Goal: Task Accomplishment & Management: Manage account settings

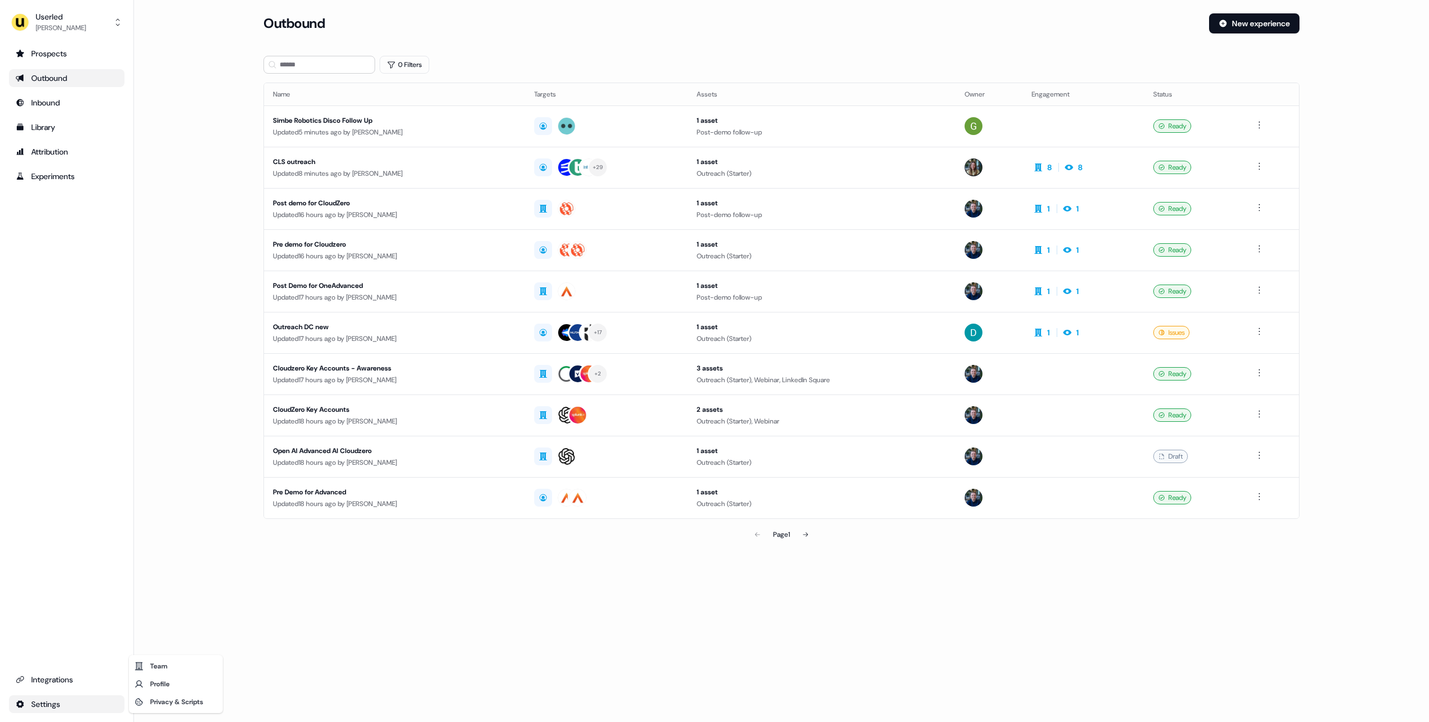
click at [72, 703] on html "For the best experience switch devices to a bigger screen. Go to [DOMAIN_NAME] …" at bounding box center [714, 361] width 1429 height 722
click at [301, 623] on div "Loading... Outbound New experience 0 Filters Name Targets Assets Owner Engageme…" at bounding box center [781, 361] width 1295 height 722
click at [309, 639] on div "Loading... Outbound New experience 0 Filters Name Targets Assets Owner Engageme…" at bounding box center [781, 361] width 1295 height 722
click at [60, 701] on html "For the best experience switch devices to a bigger screen. Go to [DOMAIN_NAME] …" at bounding box center [714, 361] width 1429 height 722
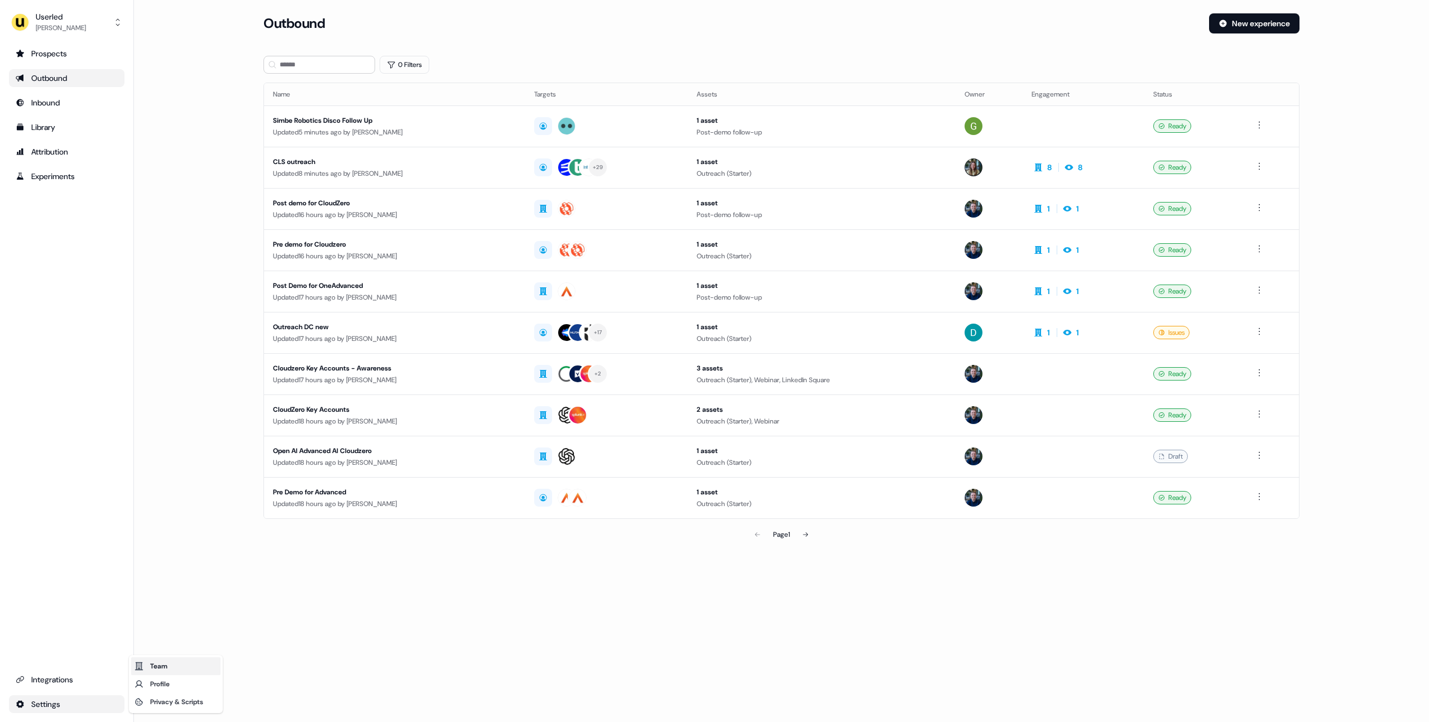
click at [181, 663] on div "Team" at bounding box center [175, 667] width 89 height 18
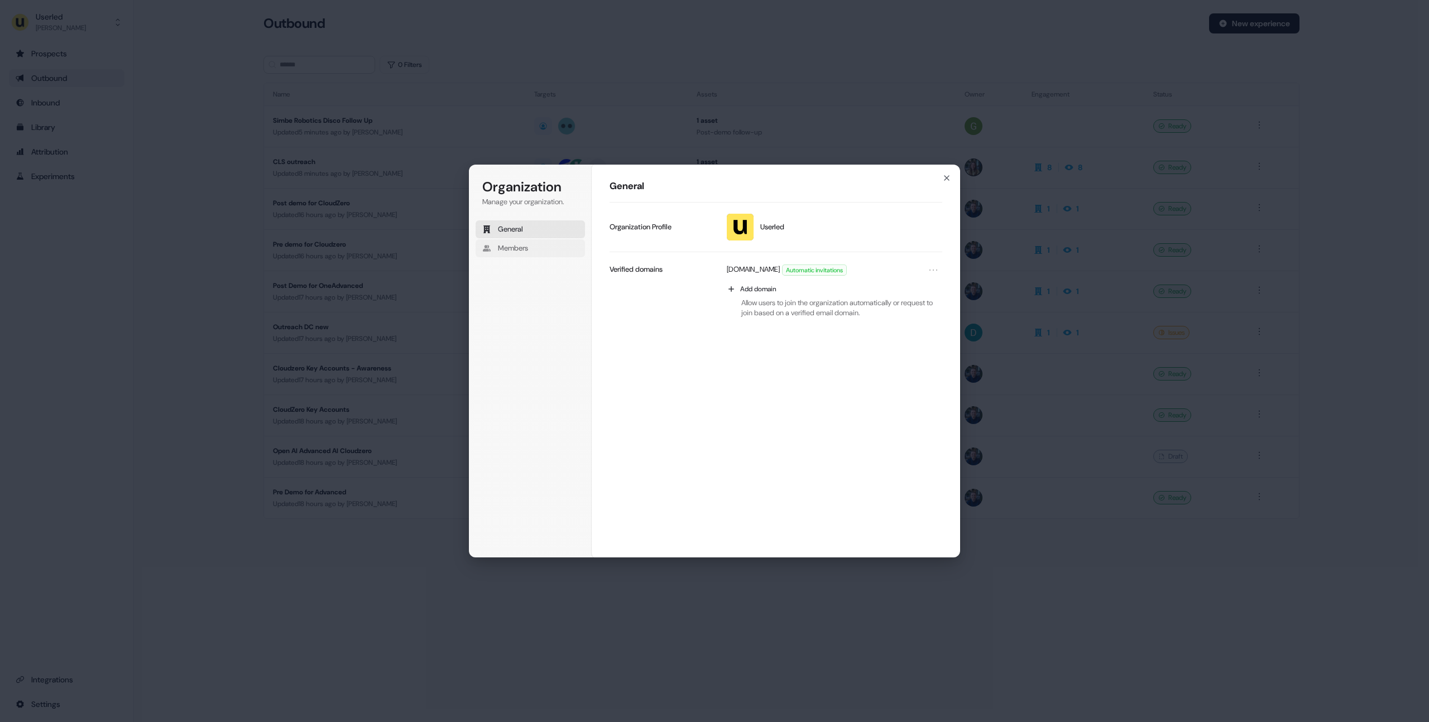
click at [528, 249] on span "Members" at bounding box center [513, 248] width 30 height 10
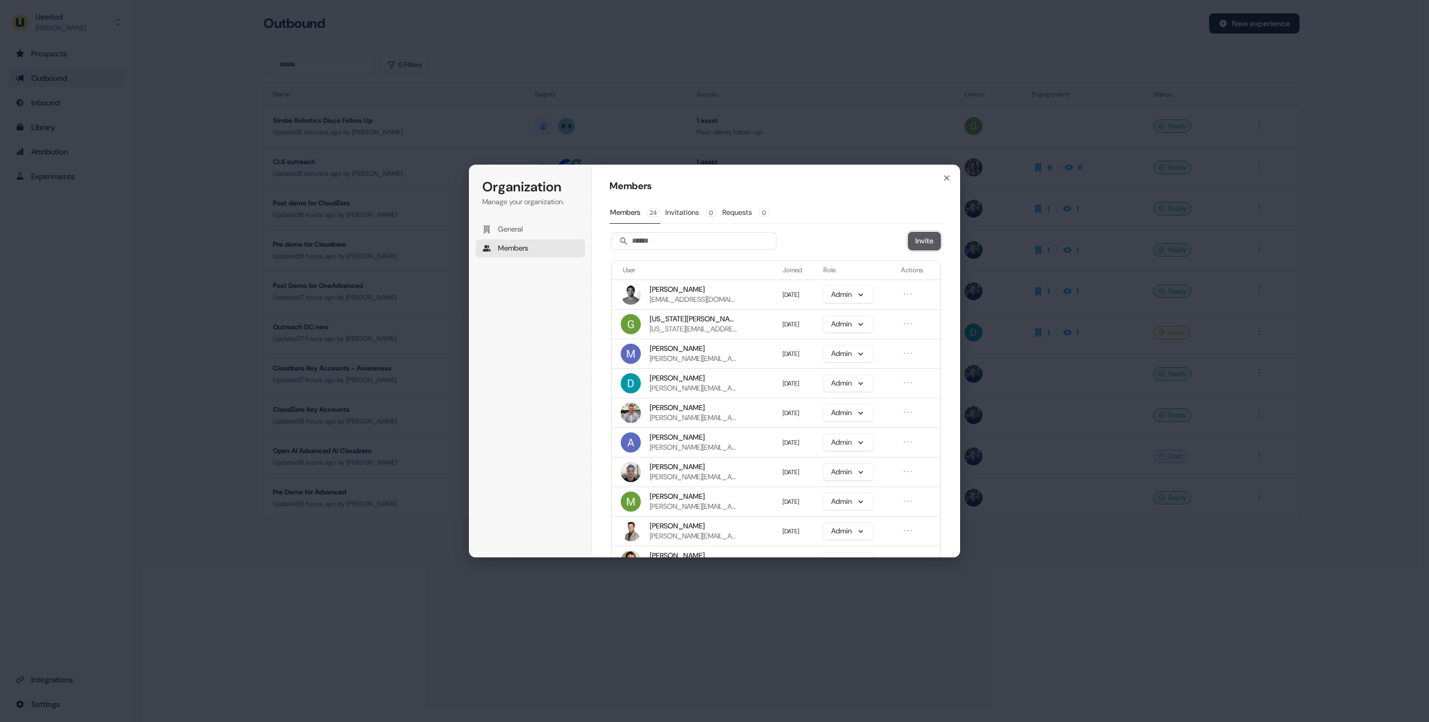
click at [912, 236] on button "Invite" at bounding box center [924, 241] width 31 height 17
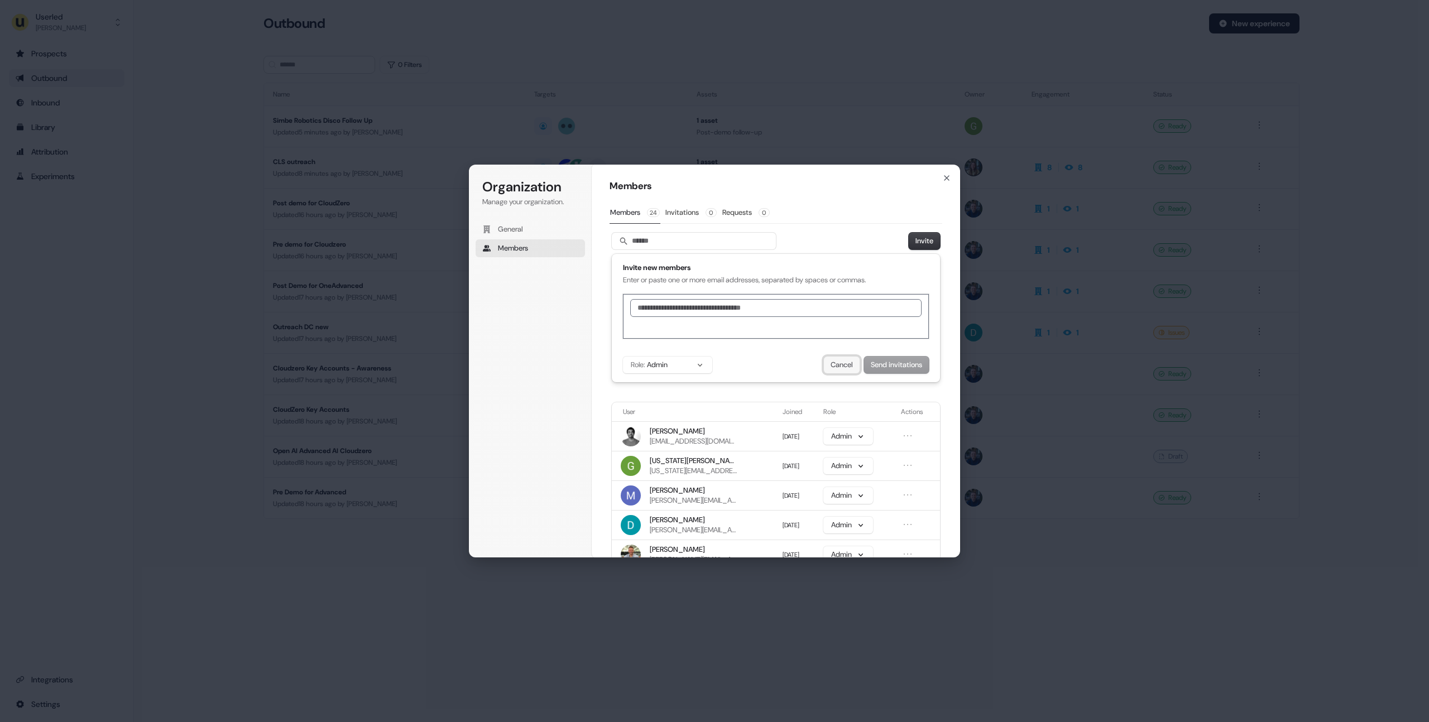
click at [832, 363] on button "Cancel" at bounding box center [842, 365] width 36 height 17
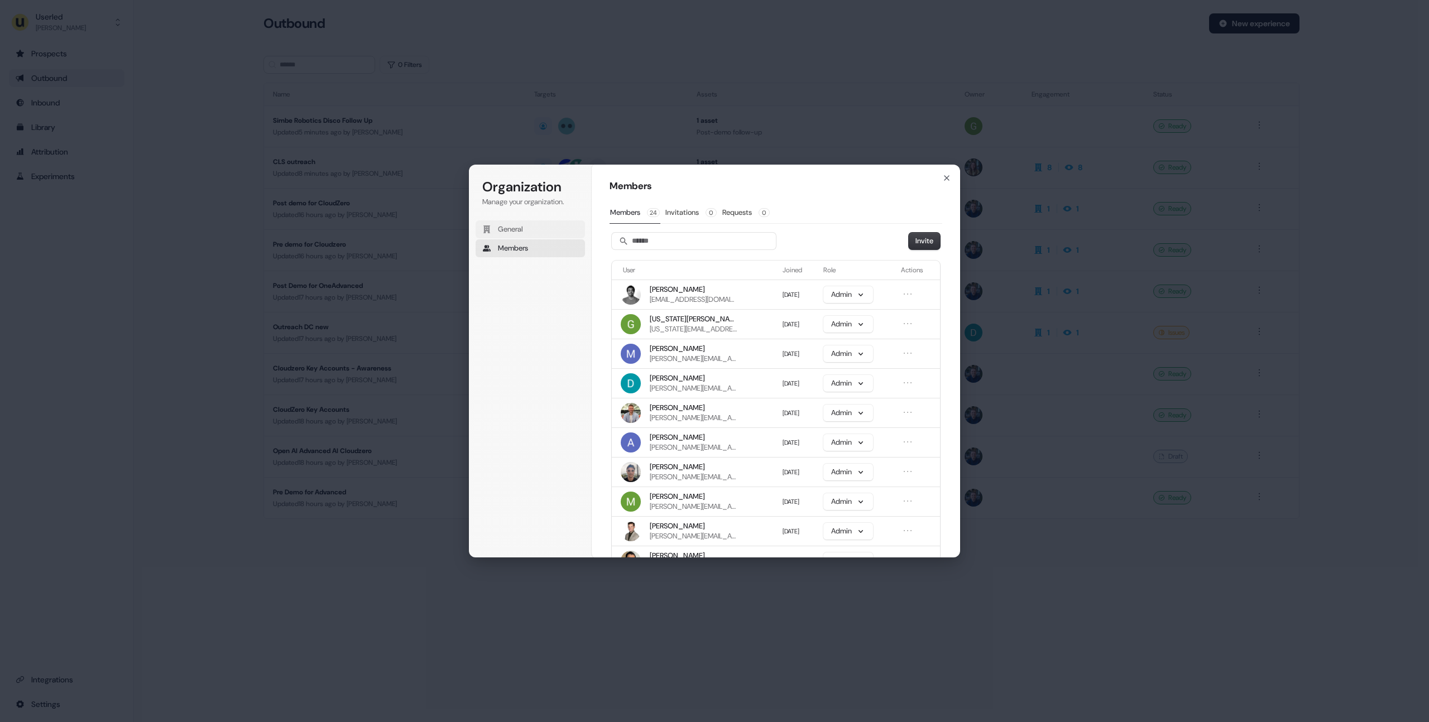
click at [526, 231] on button "General" at bounding box center [530, 230] width 109 height 18
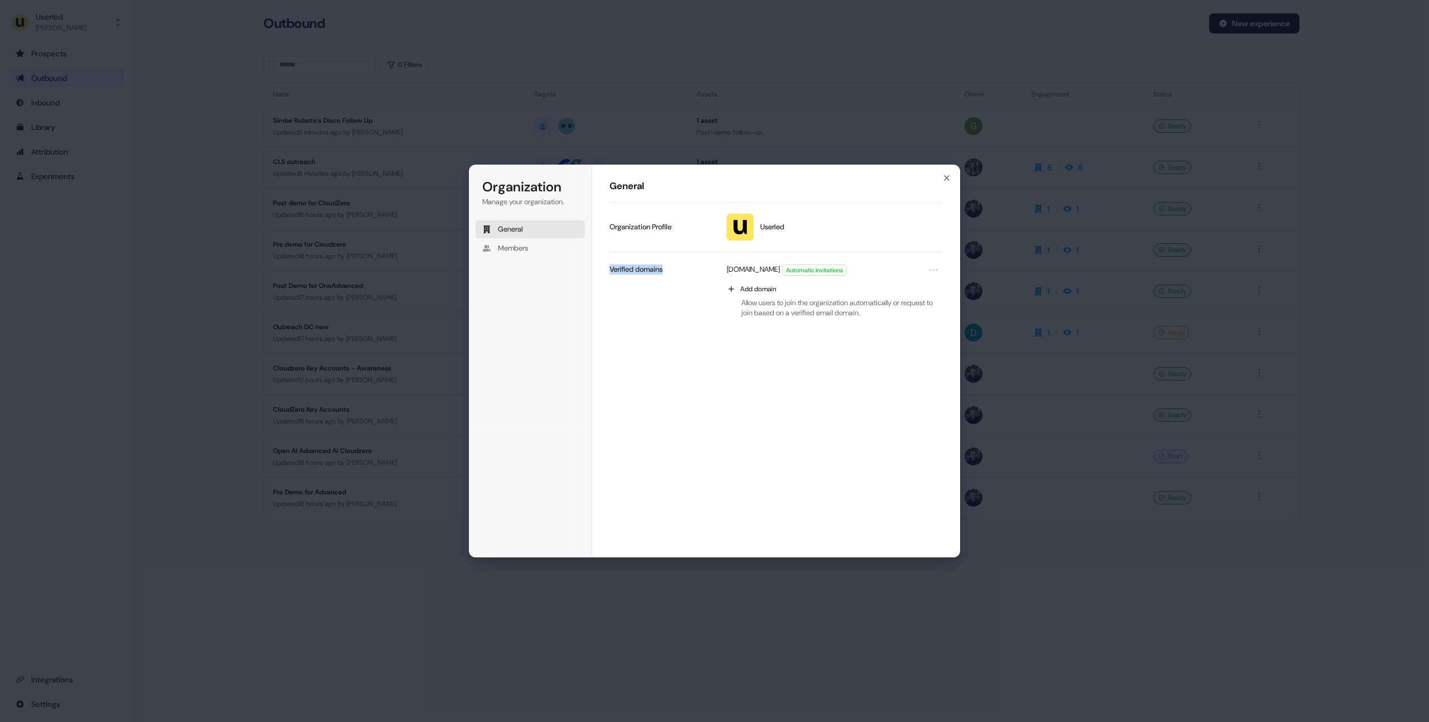
drag, startPoint x: 613, startPoint y: 271, endPoint x: 684, endPoint y: 270, distance: 70.9
click at [684, 270] on div "Verified domains" at bounding box center [659, 270] width 98 height 10
drag, startPoint x: 727, startPoint y: 269, endPoint x: 759, endPoint y: 269, distance: 31.8
click at [759, 269] on p "[DOMAIN_NAME]" at bounding box center [753, 270] width 53 height 11
click at [634, 310] on div "[DOMAIN_NAME] Automatic invitations Add domain Allow users to join the organiza…" at bounding box center [776, 289] width 333 height 75
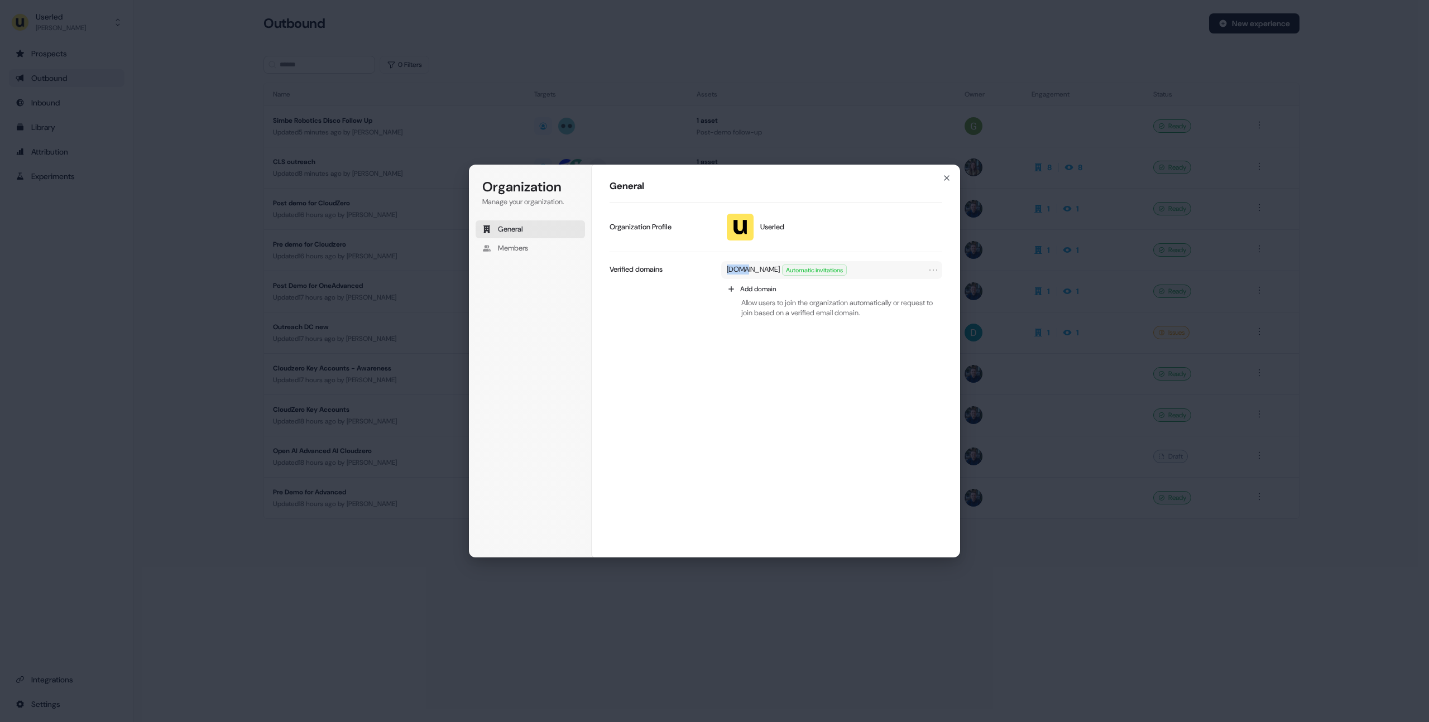
drag, startPoint x: 724, startPoint y: 267, endPoint x: 748, endPoint y: 267, distance: 23.4
click at [744, 267] on div "[DOMAIN_NAME] Automatic invitations" at bounding box center [831, 270] width 221 height 18
click at [748, 267] on p "[DOMAIN_NAME]" at bounding box center [753, 270] width 53 height 11
drag, startPoint x: 759, startPoint y: 270, endPoint x: 721, endPoint y: 271, distance: 38.6
click at [721, 271] on div "[DOMAIN_NAME] Automatic invitations" at bounding box center [831, 270] width 221 height 18
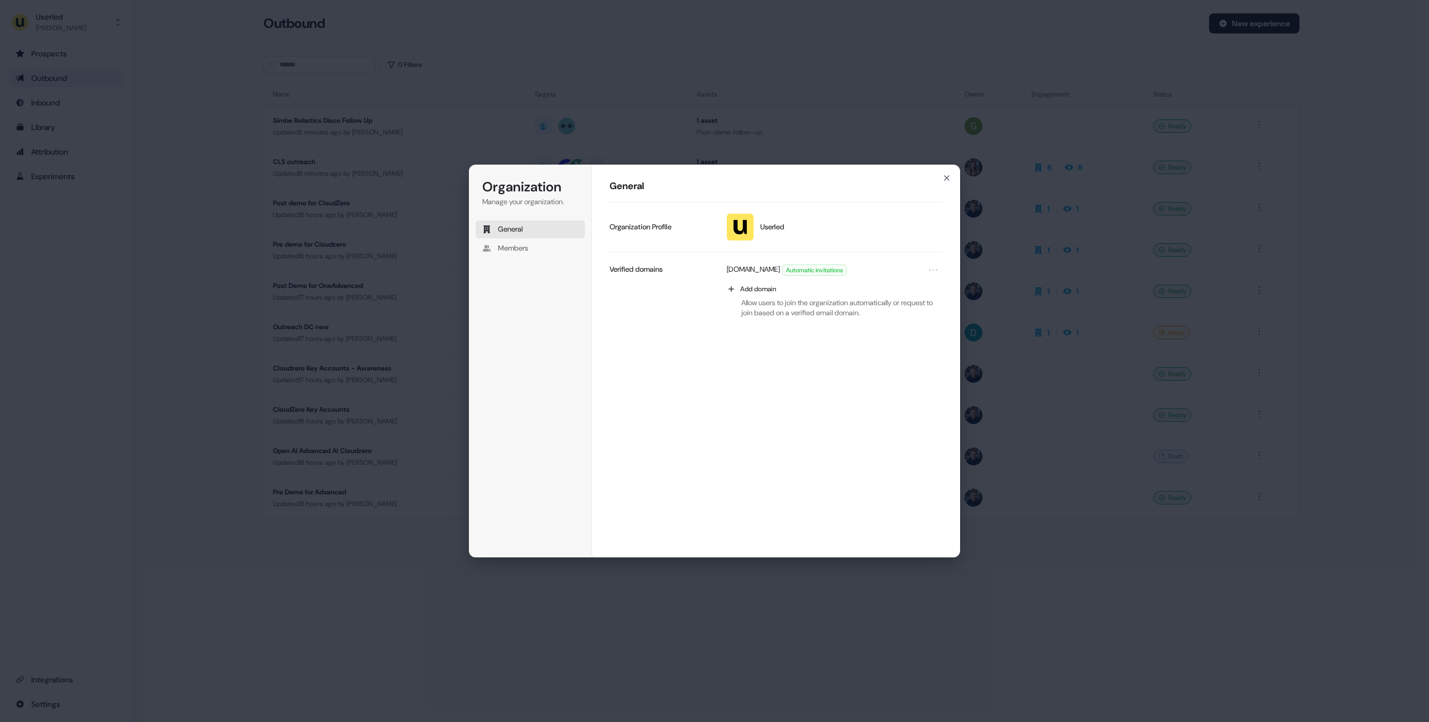
click at [703, 276] on div "Verified domains" at bounding box center [659, 269] width 98 height 17
drag, startPoint x: 725, startPoint y: 271, endPoint x: 771, endPoint y: 271, distance: 45.8
click at [771, 271] on div "[DOMAIN_NAME] Automatic invitations" at bounding box center [831, 270] width 221 height 18
click at [653, 272] on p "Verified domains" at bounding box center [636, 270] width 53 height 10
click at [555, 252] on button "Members" at bounding box center [530, 248] width 109 height 18
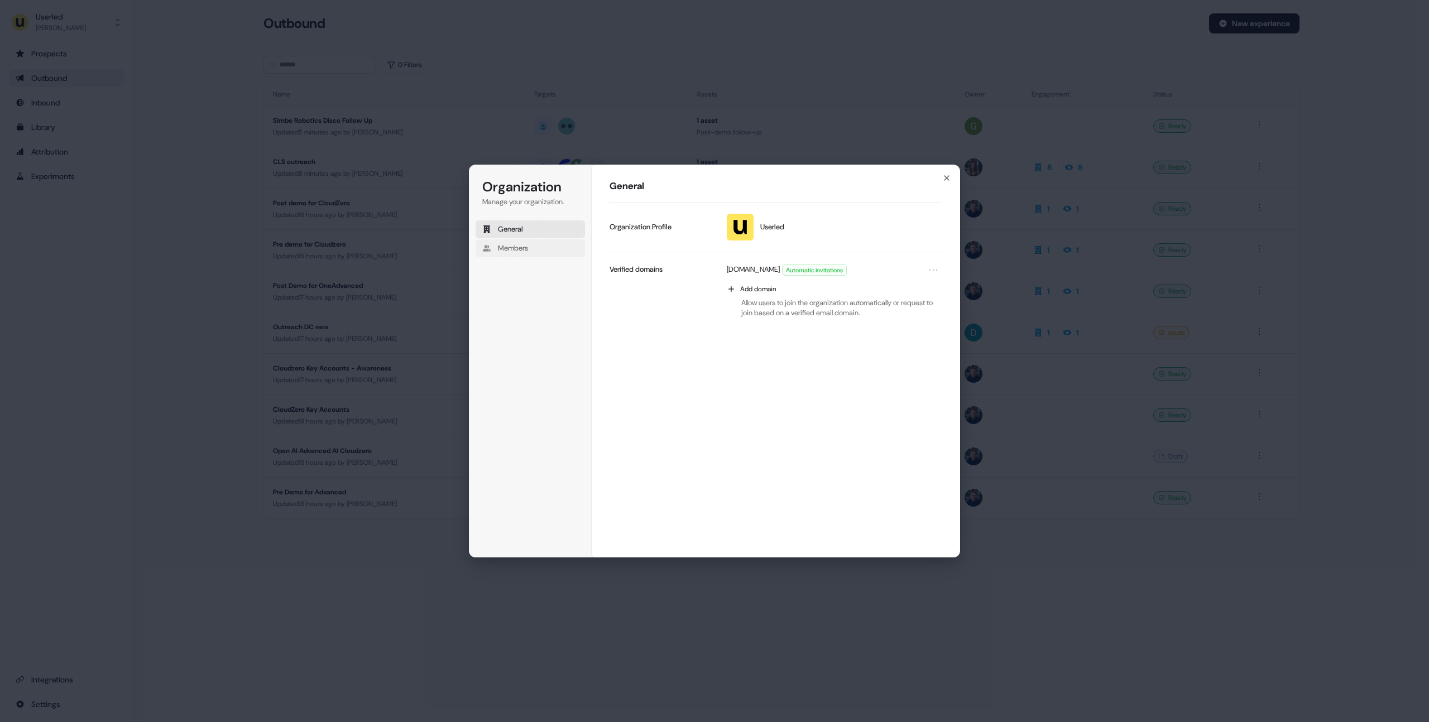
scroll to position [13, 0]
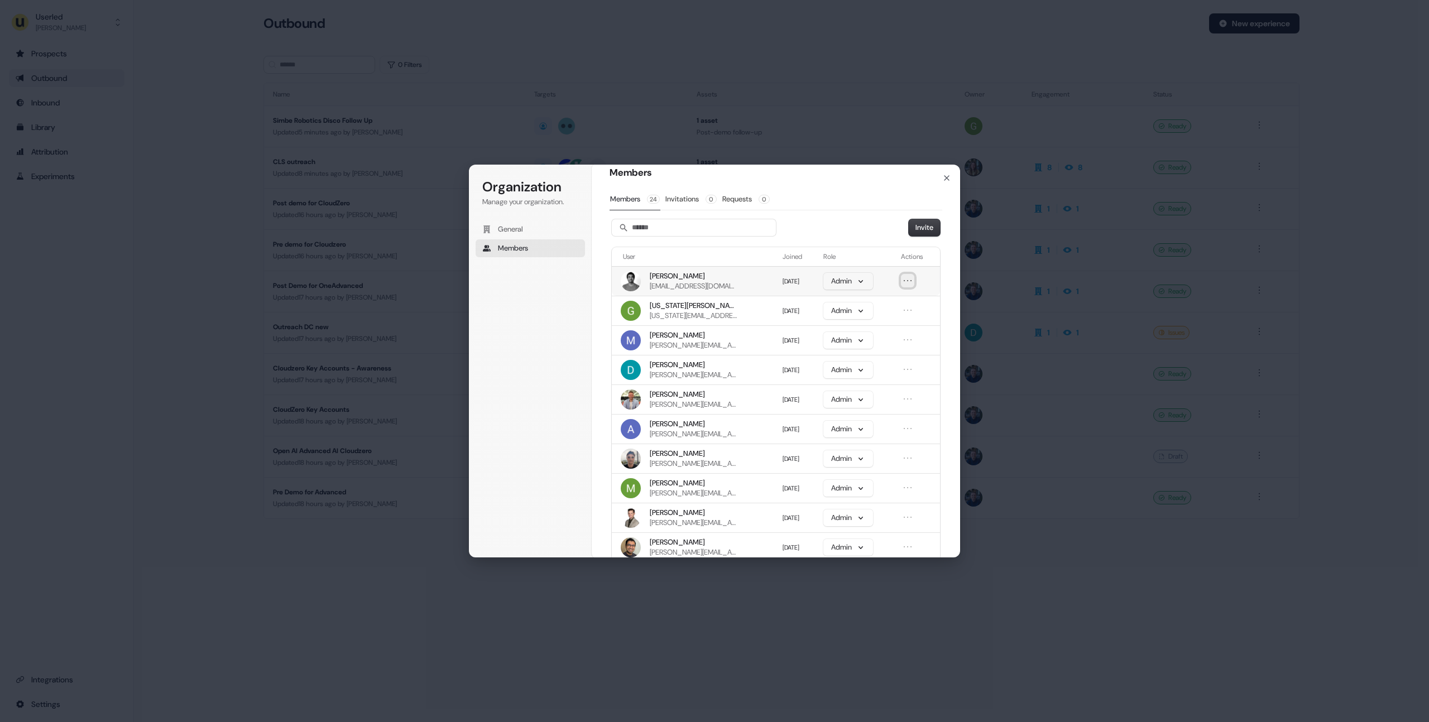
click at [906, 280] on icon "Open menu" at bounding box center [907, 280] width 11 height 11
